Goal: Information Seeking & Learning: Learn about a topic

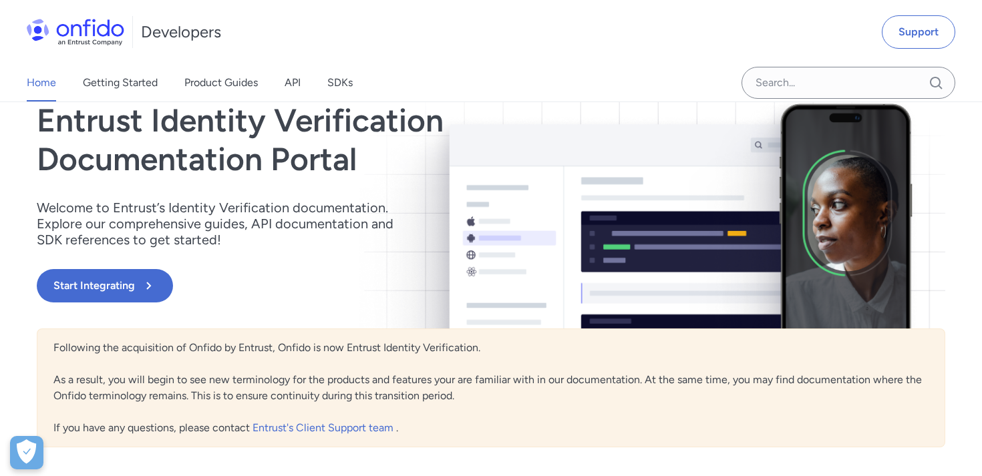
scroll to position [85, 0]
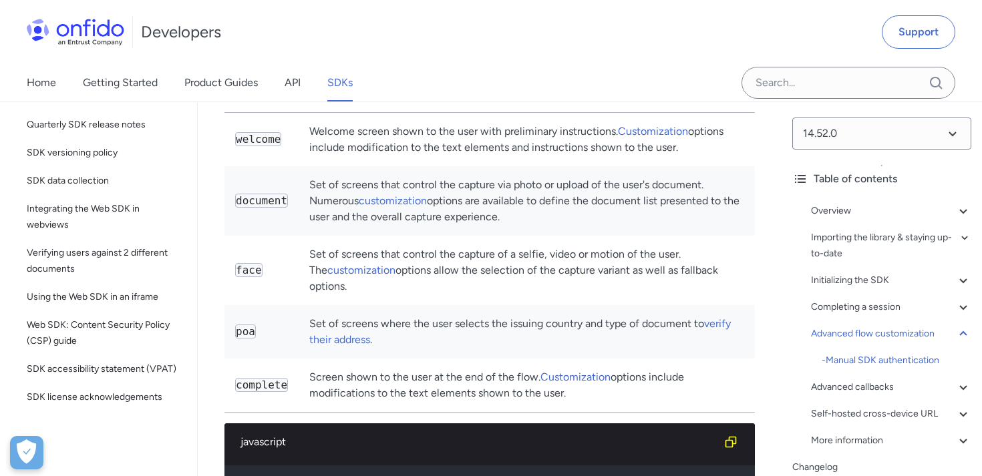
scroll to position [18471, 0]
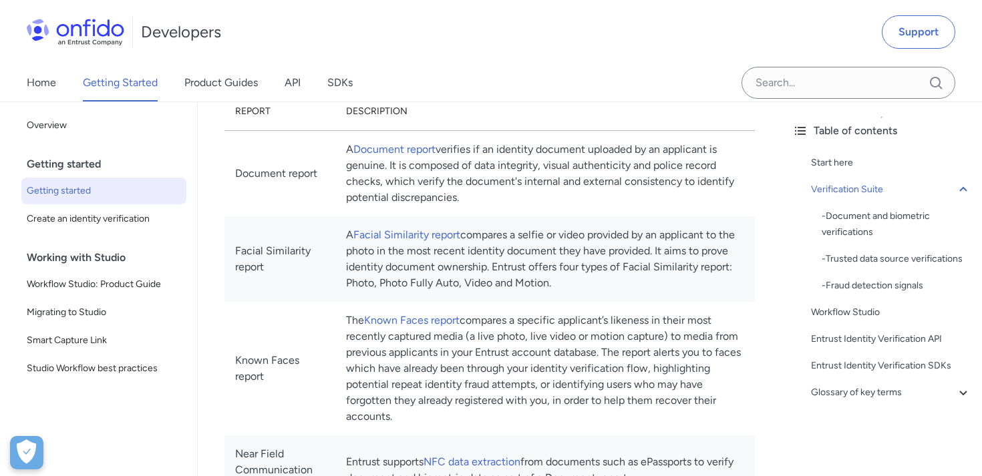
scroll to position [608, 0]
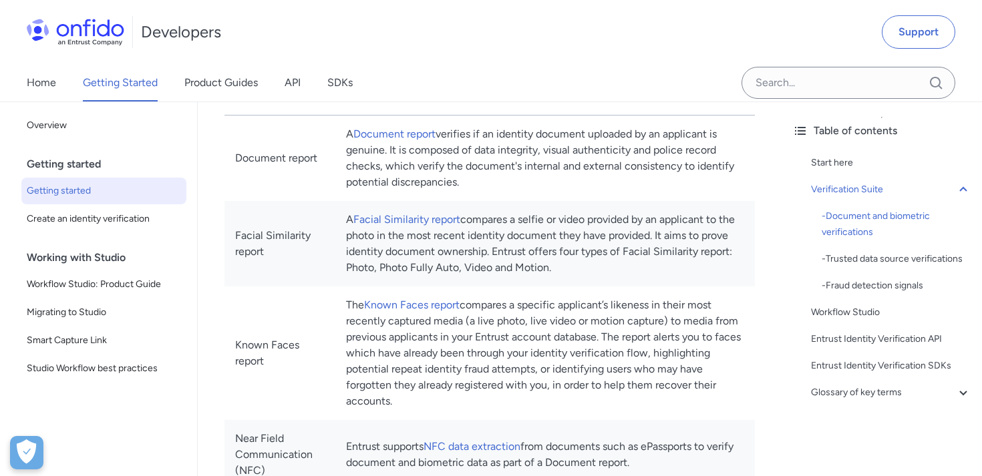
click at [307, 369] on td "Known Faces report" at bounding box center [279, 354] width 111 height 134
click at [462, 345] on td "The Known Faces report compares a specific applicant’s likeness in their most r…" at bounding box center [544, 354] width 419 height 134
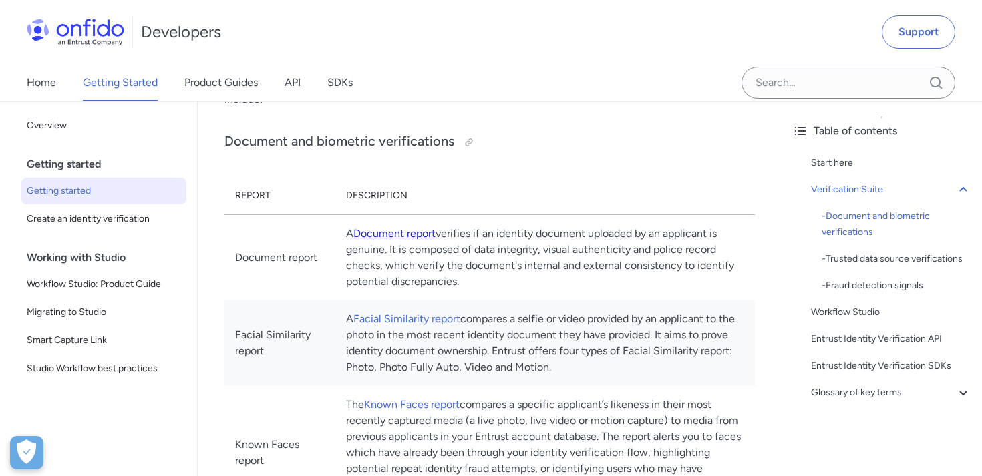
scroll to position [512, 0]
